Goal: Check status

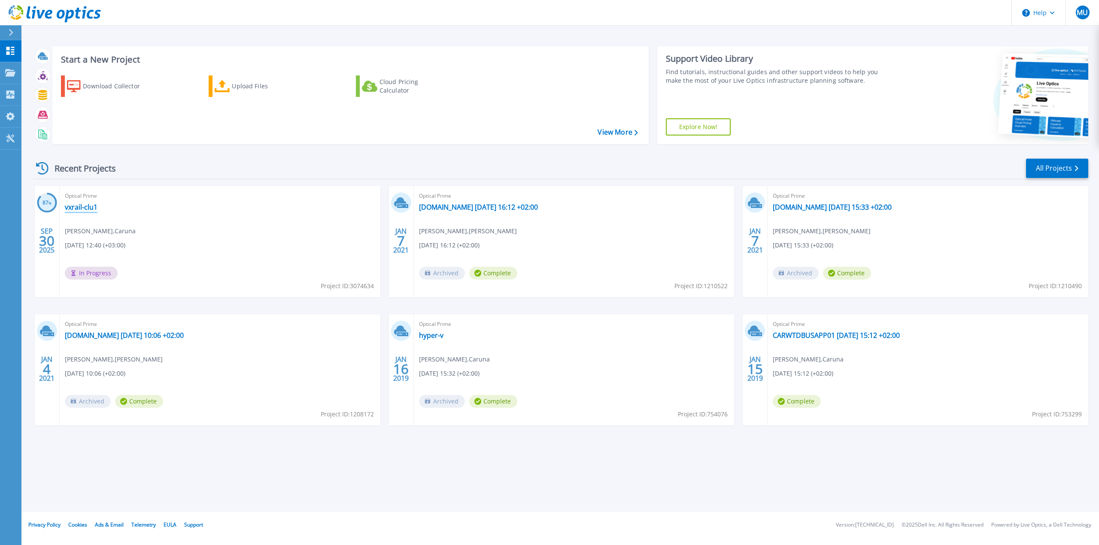
click at [79, 206] on link "vxrail-clu1" at bounding box center [81, 207] width 33 height 9
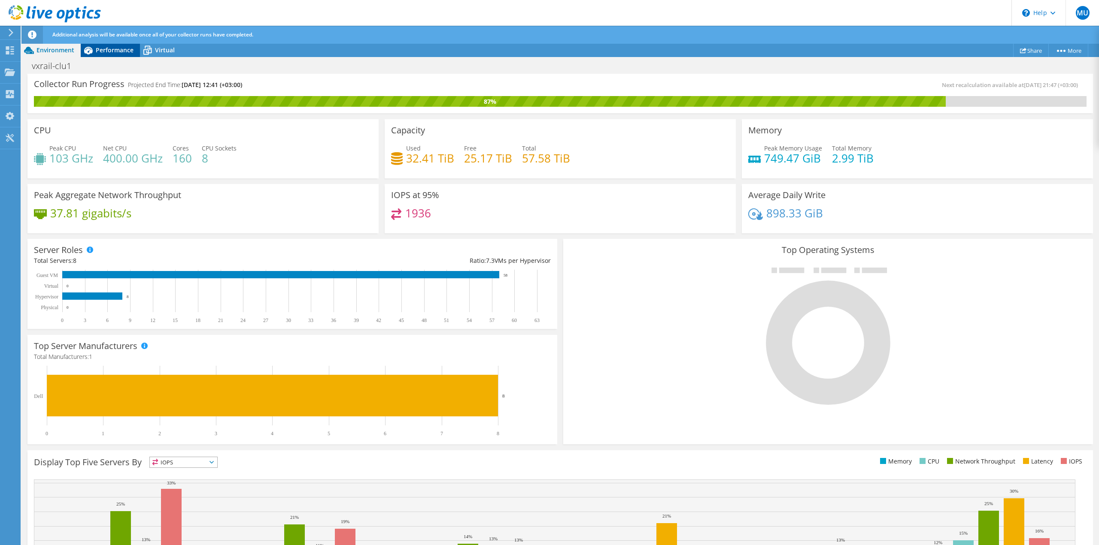
click at [111, 52] on span "Performance" at bounding box center [115, 50] width 38 height 8
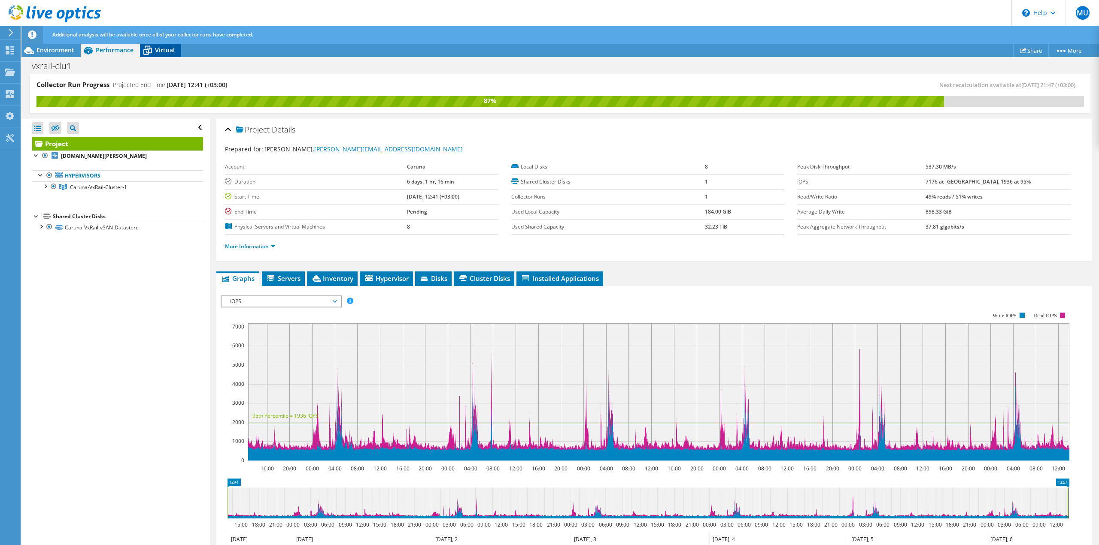
click at [158, 53] on span "Virtual" at bounding box center [165, 50] width 20 height 8
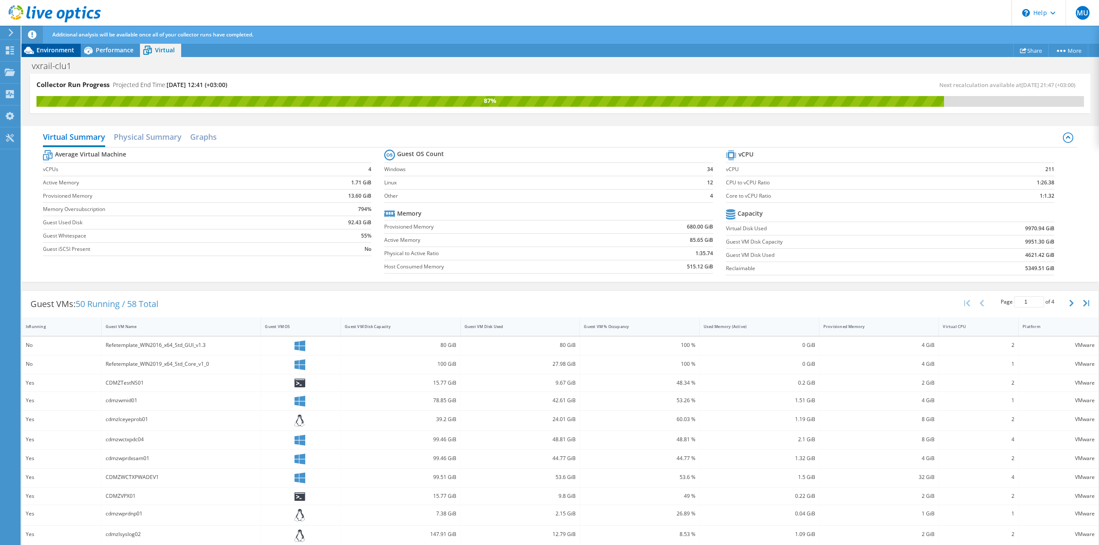
click at [63, 46] on span "Environment" at bounding box center [55, 50] width 38 height 8
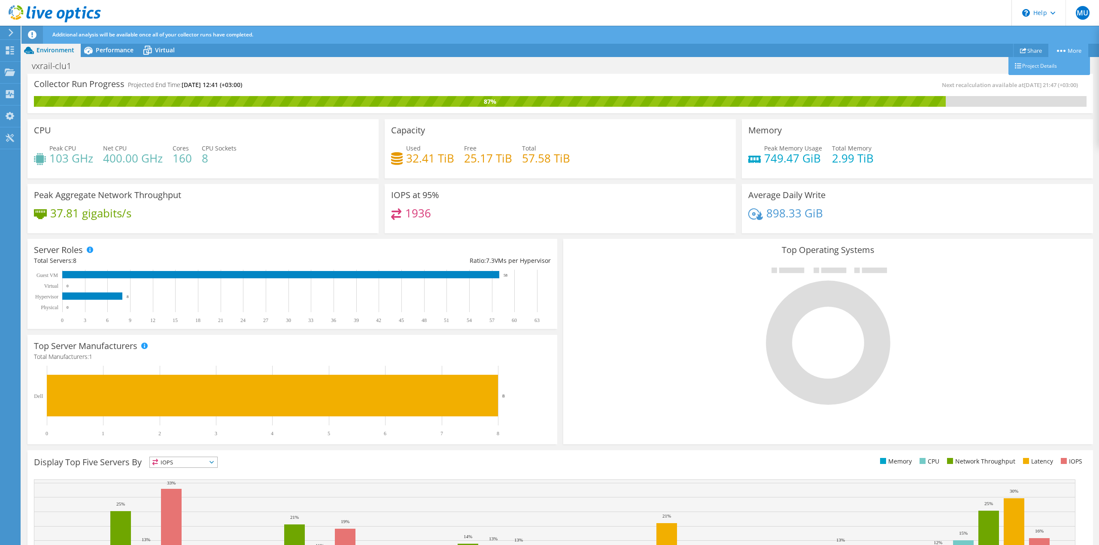
click at [1063, 50] on icon at bounding box center [1061, 51] width 9 height 2
click at [1052, 64] on link "Project Details" at bounding box center [1049, 66] width 82 height 18
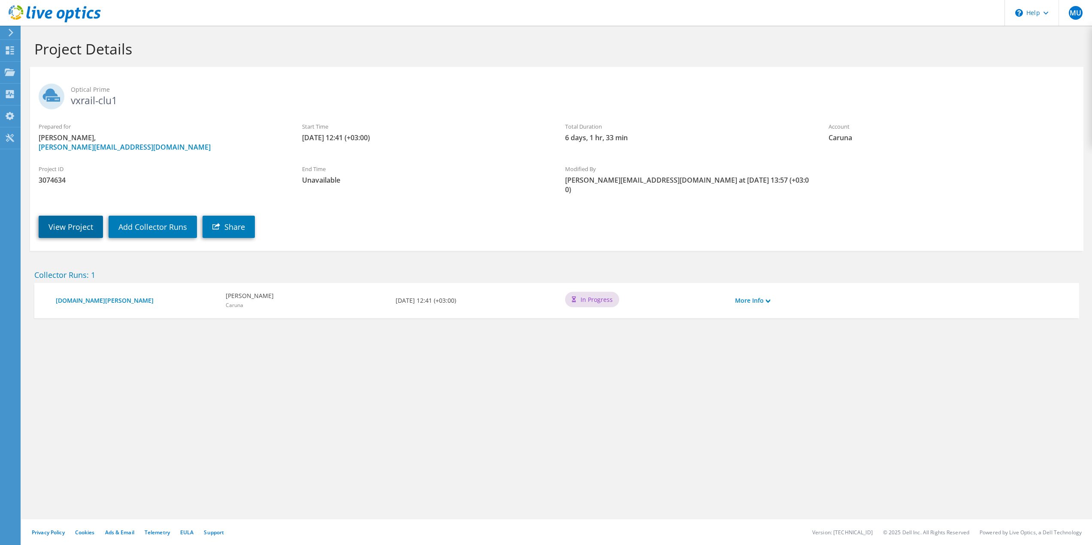
click at [72, 217] on link "View Project" at bounding box center [71, 227] width 64 height 22
